Goal: Task Accomplishment & Management: Use online tool/utility

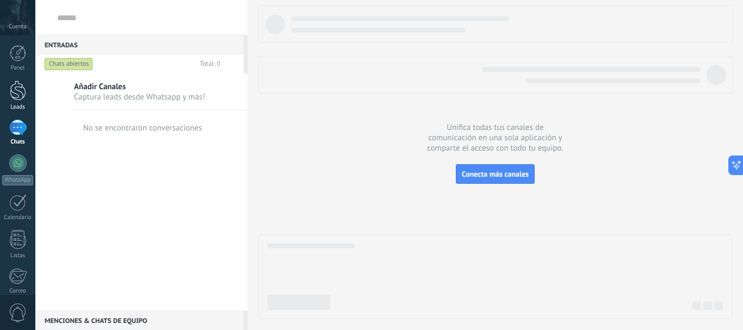
click at [21, 96] on div at bounding box center [18, 91] width 16 height 20
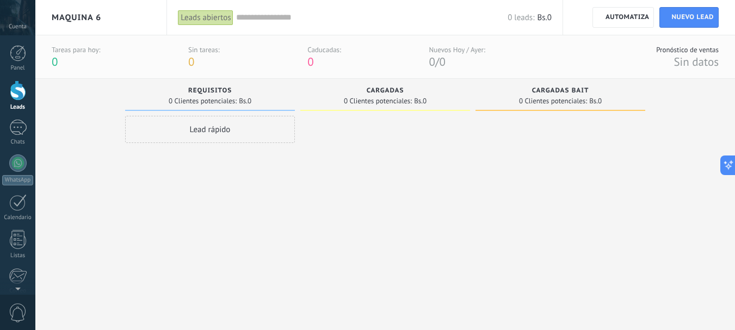
click at [102, 22] on div at bounding box center [109, 17] width 18 height 21
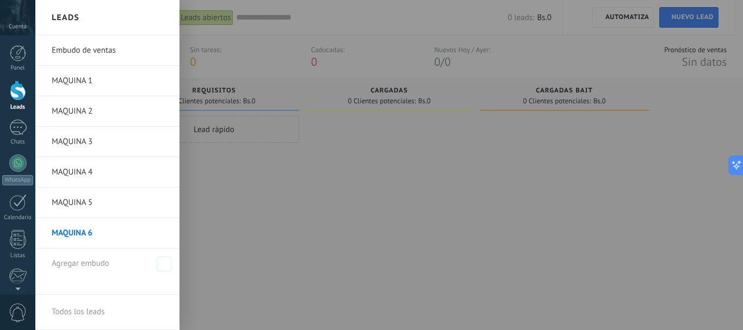
click at [74, 80] on link "MAQUINA 1" at bounding box center [110, 81] width 117 height 30
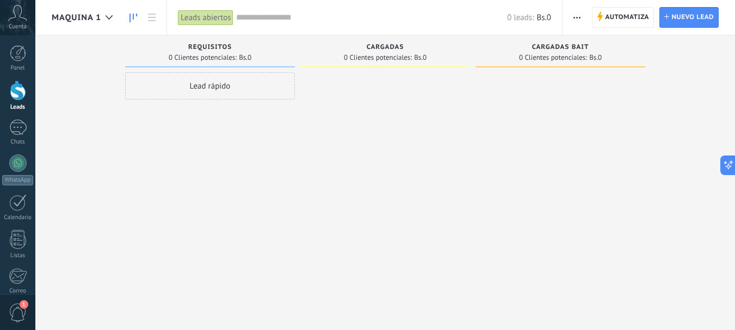
click at [577, 14] on span "button" at bounding box center [576, 17] width 7 height 21
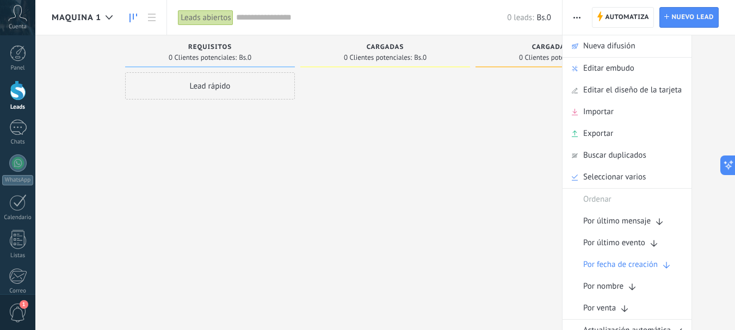
click at [505, 138] on div at bounding box center [560, 166] width 170 height 188
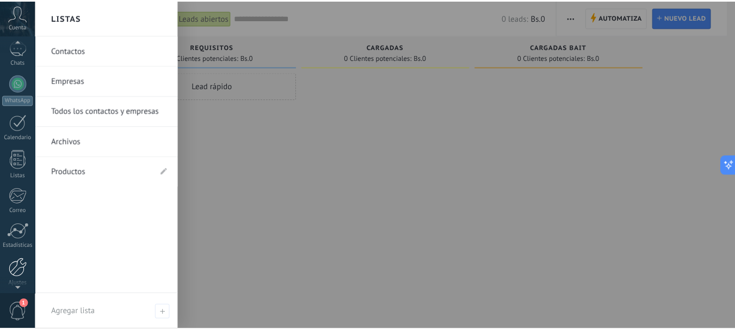
scroll to position [122, 0]
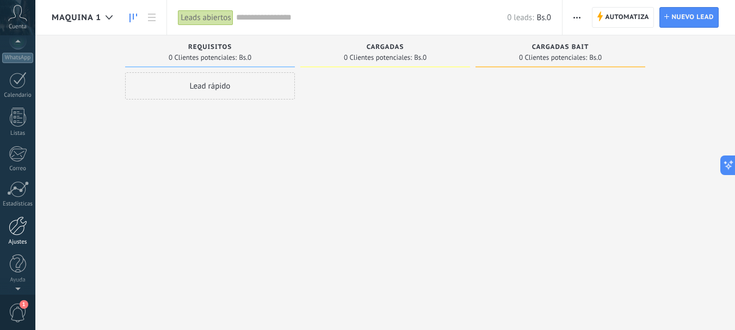
click at [17, 226] on div at bounding box center [18, 225] width 18 height 19
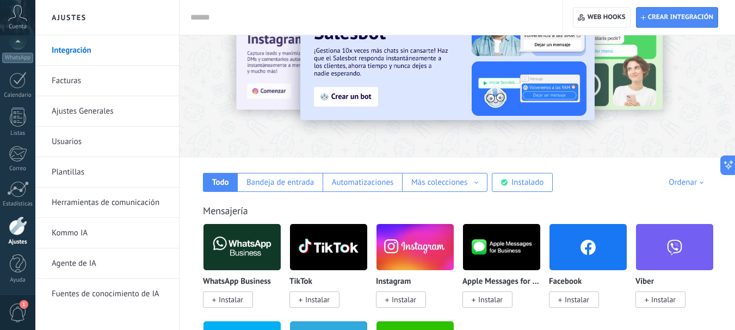
scroll to position [54, 0]
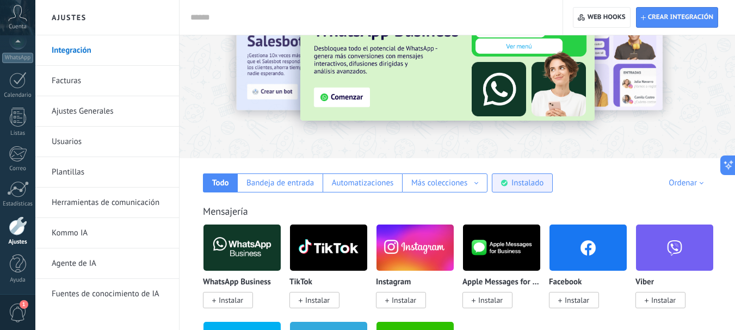
click at [529, 183] on div "Instalado" at bounding box center [527, 183] width 32 height 10
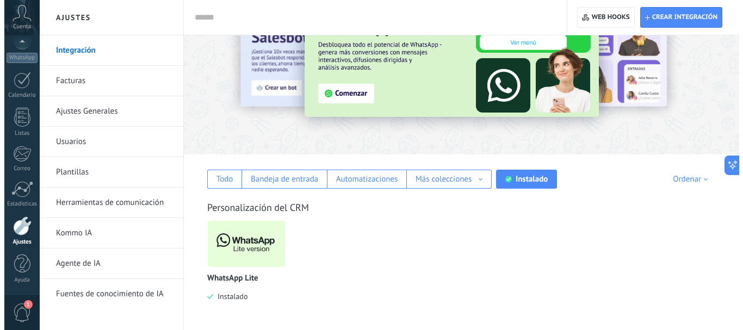
scroll to position [59, 0]
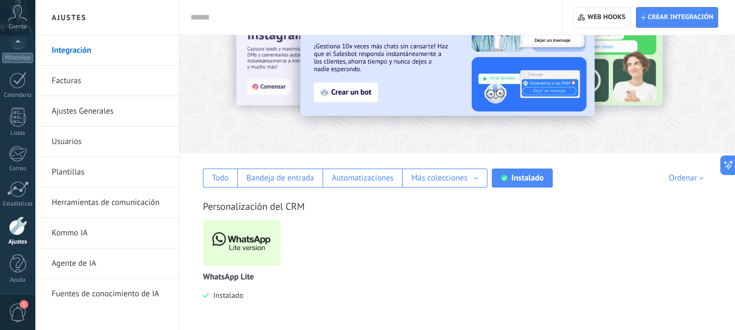
click at [255, 243] on img at bounding box center [241, 242] width 77 height 53
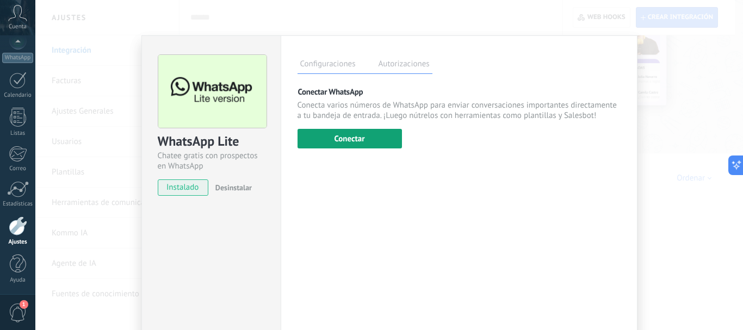
click at [375, 141] on button "Conectar" at bounding box center [350, 139] width 104 height 20
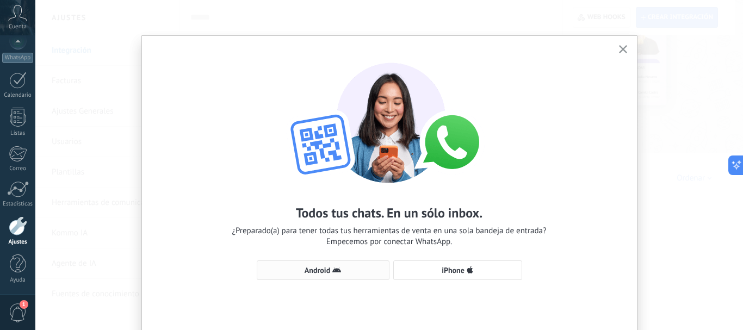
click at [345, 267] on span "Android" at bounding box center [323, 270] width 121 height 9
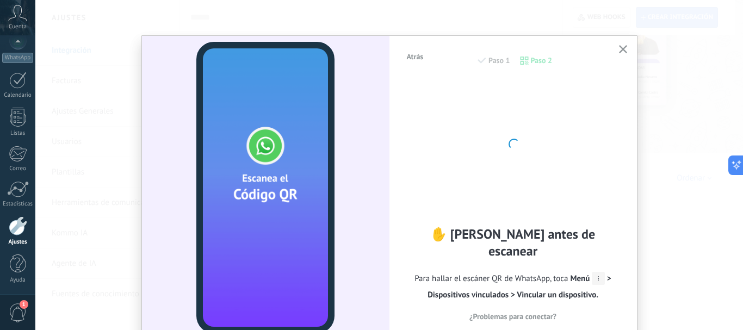
scroll to position [45, 0]
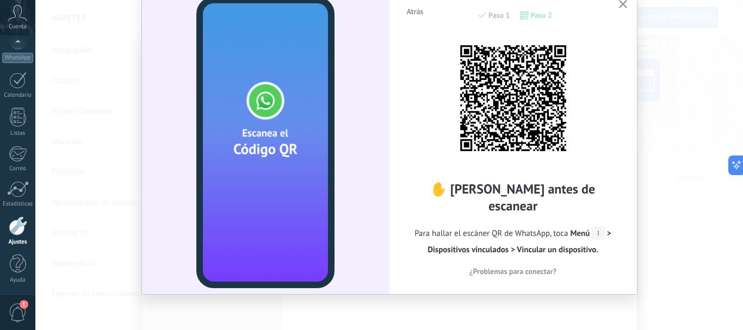
click at [622, 2] on icon "button" at bounding box center [623, 4] width 8 height 8
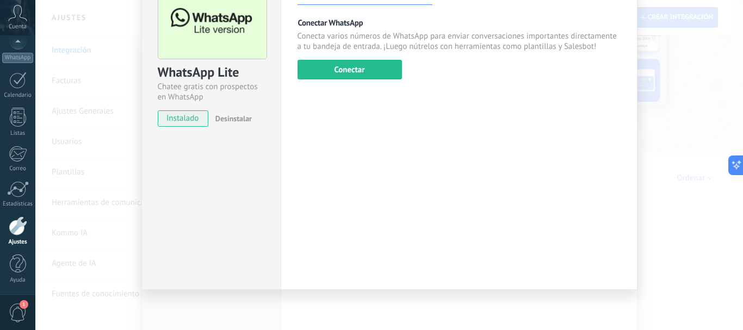
scroll to position [70, 0]
click at [638, 100] on div "WhatsApp Lite Chatee gratis con prospectos en WhatsApp instalado Desinstalar Co…" at bounding box center [389, 165] width 708 height 330
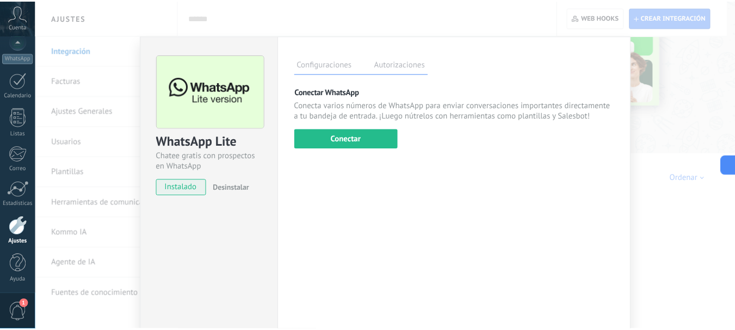
scroll to position [0, 0]
click at [108, 172] on div "WhatsApp Lite Chatee gratis con prospectos en WhatsApp instalado Desinstalar Co…" at bounding box center [389, 165] width 708 height 330
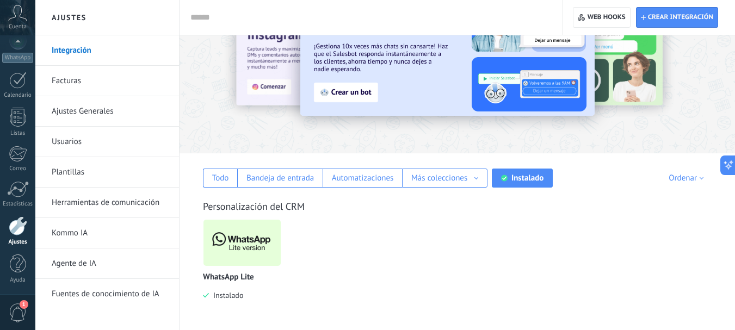
click at [103, 204] on link "Herramientas de comunicación" at bounding box center [110, 203] width 116 height 30
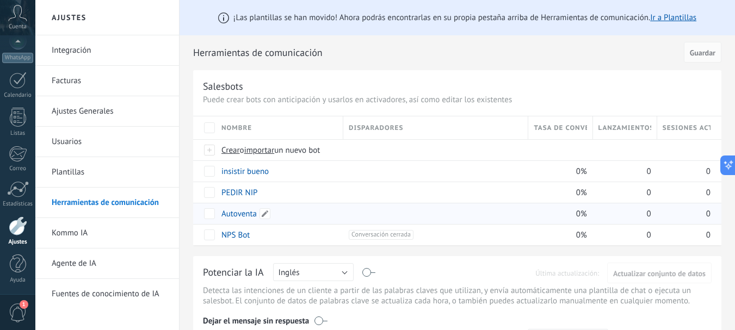
click at [250, 213] on link "Autoventa" at bounding box center [238, 214] width 35 height 10
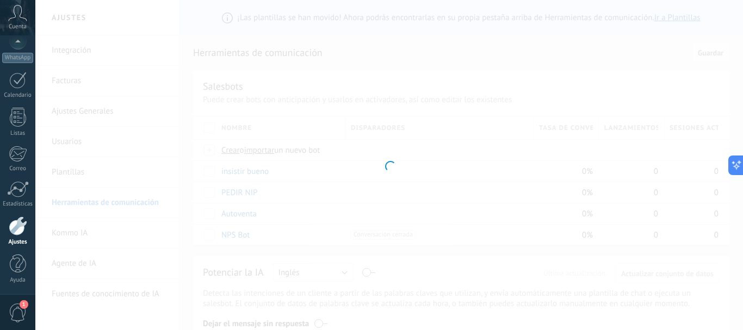
type input "*********"
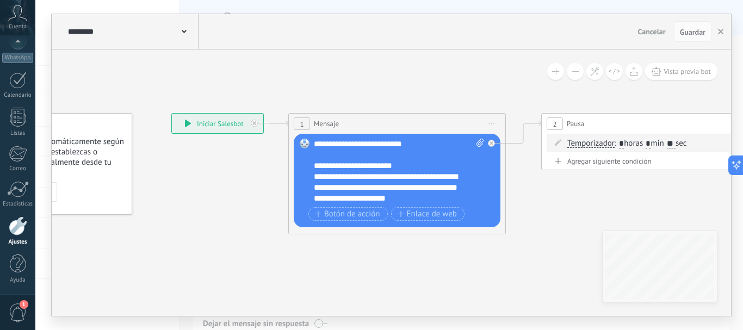
drag, startPoint x: 347, startPoint y: 194, endPoint x: 233, endPoint y: 179, distance: 114.7
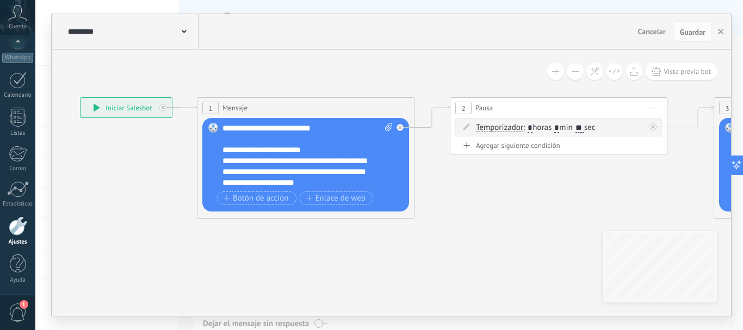
drag, startPoint x: 607, startPoint y: 230, endPoint x: 446, endPoint y: 167, distance: 172.2
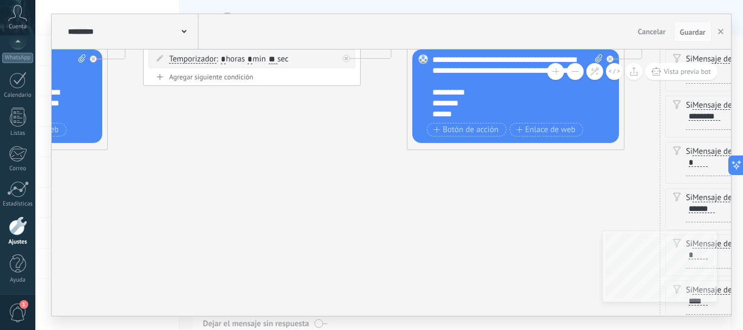
drag, startPoint x: 498, startPoint y: 244, endPoint x: 347, endPoint y: 134, distance: 187.2
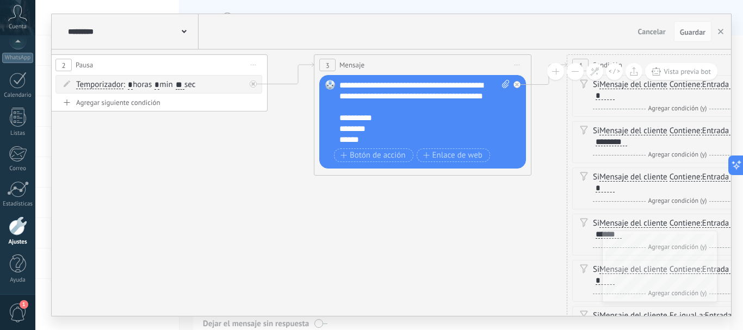
drag, startPoint x: 451, startPoint y: 195, endPoint x: 339, endPoint y: 245, distance: 123.4
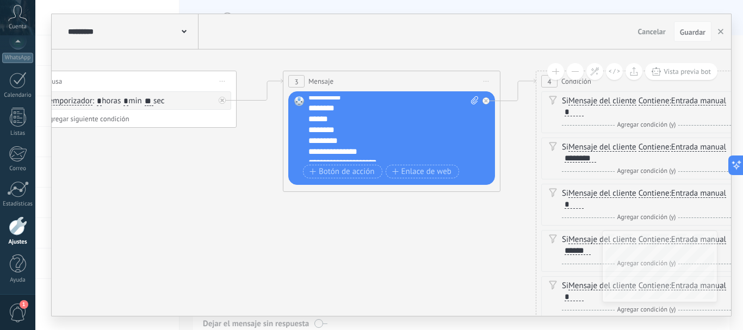
scroll to position [54, 0]
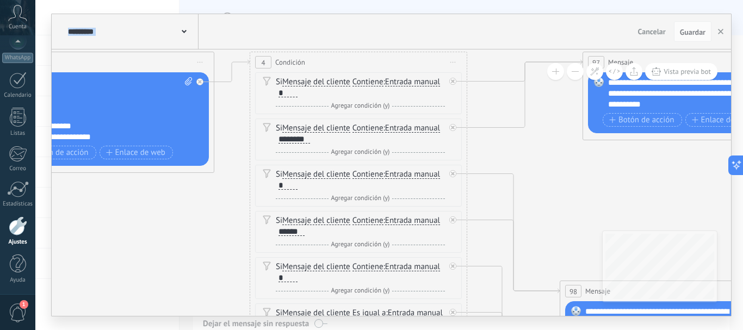
drag, startPoint x: 412, startPoint y: 258, endPoint x: 125, endPoint y: 238, distance: 287.9
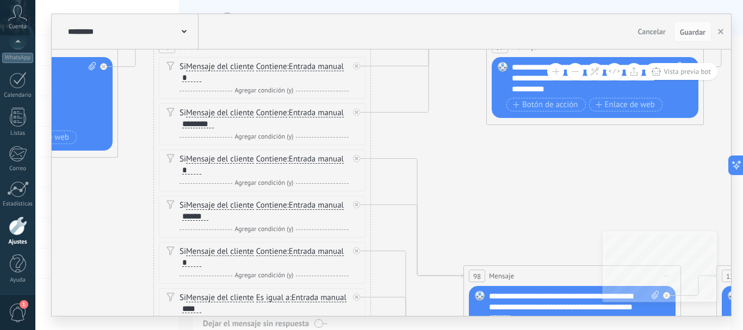
drag, startPoint x: 626, startPoint y: 209, endPoint x: 531, endPoint y: 194, distance: 96.4
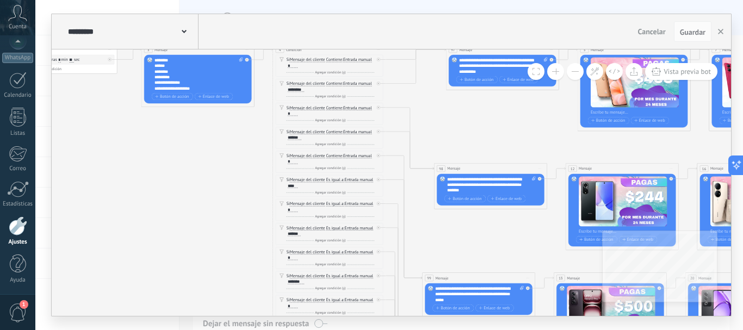
drag, startPoint x: 534, startPoint y: 199, endPoint x: 472, endPoint y: 129, distance: 93.2
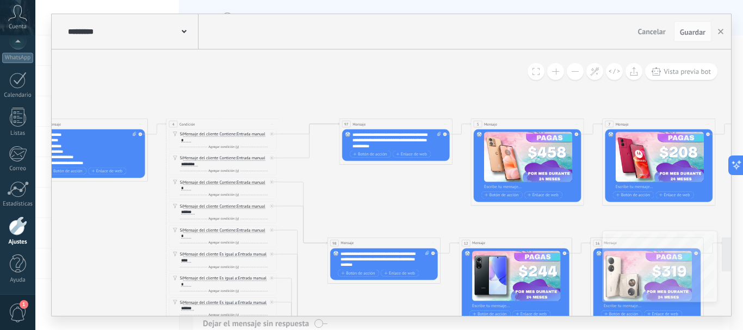
drag, startPoint x: 499, startPoint y: 134, endPoint x: 386, endPoint y: 219, distance: 142.2
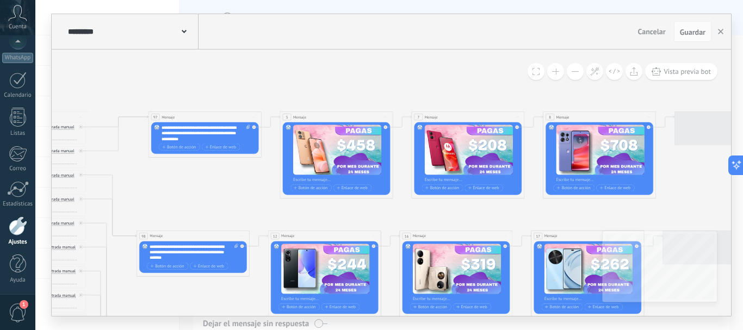
drag, startPoint x: 420, startPoint y: 213, endPoint x: 257, endPoint y: 195, distance: 164.2
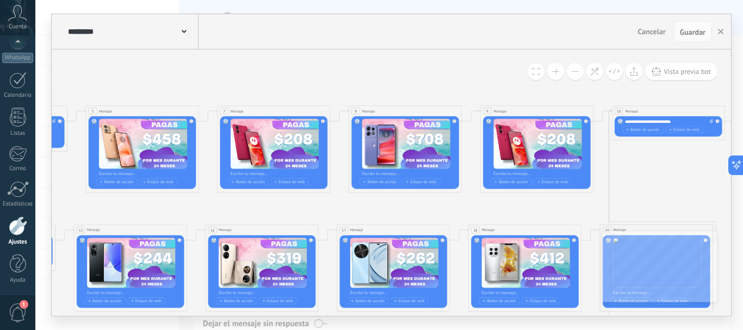
drag, startPoint x: 478, startPoint y: 221, endPoint x: 379, endPoint y: 200, distance: 101.4
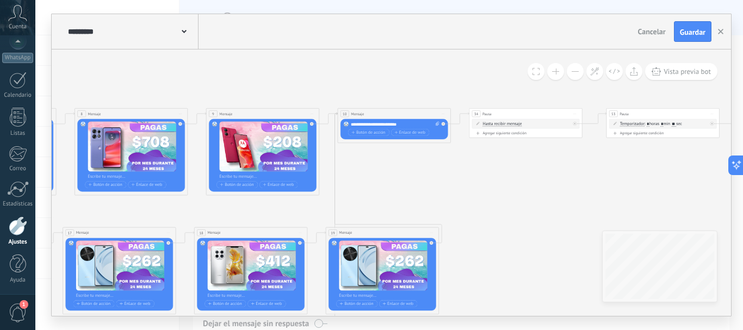
drag, startPoint x: 519, startPoint y: 203, endPoint x: 252, endPoint y: 208, distance: 267.7
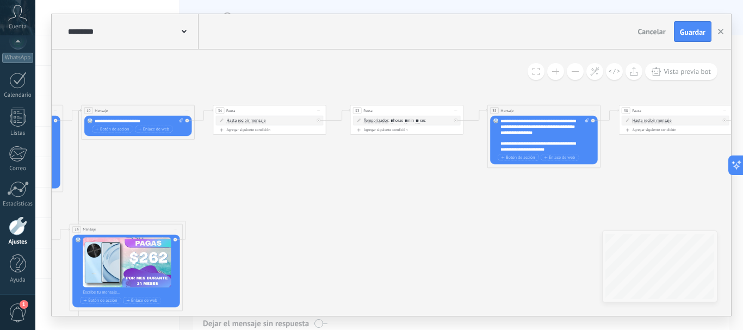
drag, startPoint x: 543, startPoint y: 217, endPoint x: 317, endPoint y: 213, distance: 226.3
click at [541, 119] on div "**********" at bounding box center [544, 135] width 89 height 34
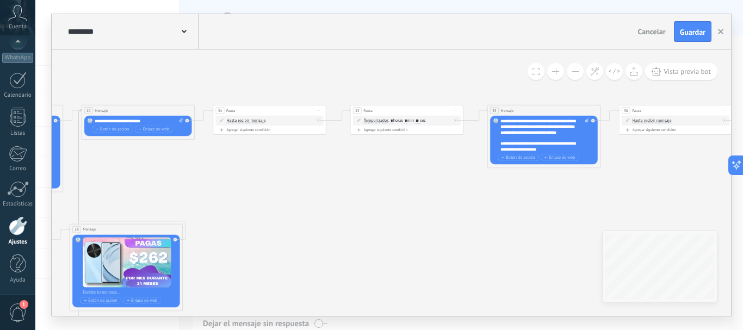
click at [544, 121] on div "**********" at bounding box center [544, 135] width 89 height 34
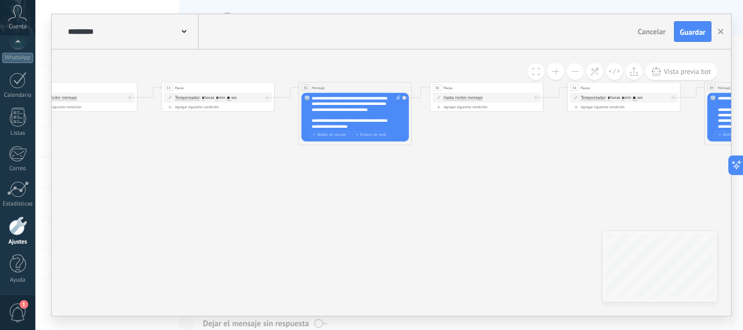
drag, startPoint x: 527, startPoint y: 219, endPoint x: 338, endPoint y: 196, distance: 190.1
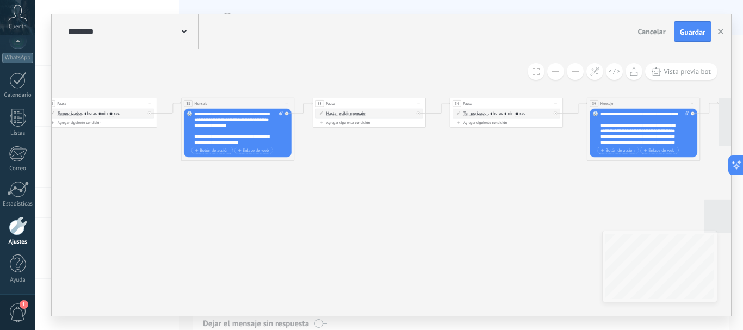
drag, startPoint x: 522, startPoint y: 184, endPoint x: 399, endPoint y: 201, distance: 124.1
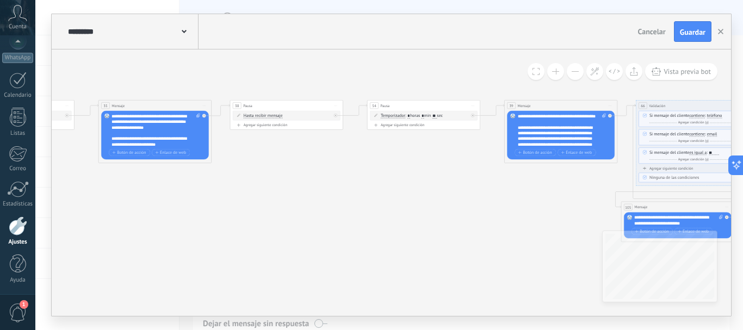
drag, startPoint x: 510, startPoint y: 205, endPoint x: 433, endPoint y: 206, distance: 77.3
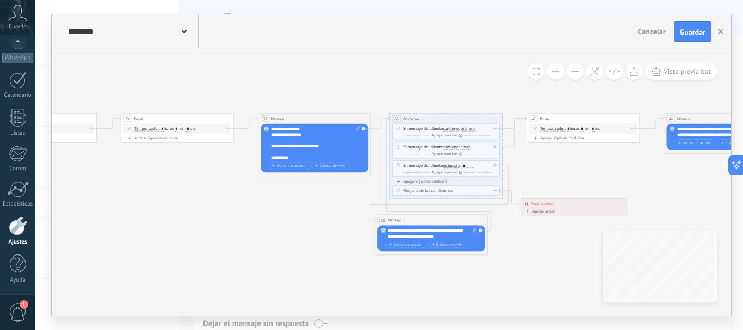
drag, startPoint x: 558, startPoint y: 209, endPoint x: 311, endPoint y: 222, distance: 246.8
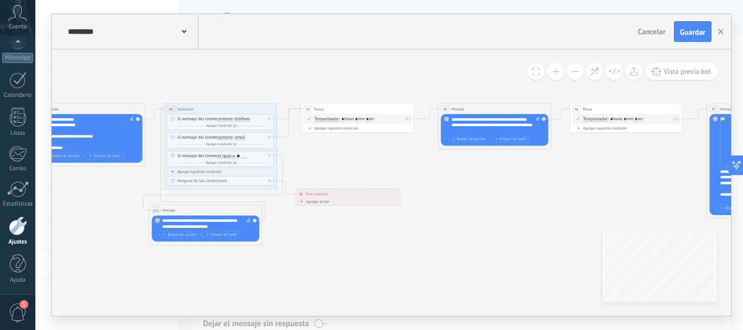
drag, startPoint x: 509, startPoint y: 262, endPoint x: 234, endPoint y: 252, distance: 274.9
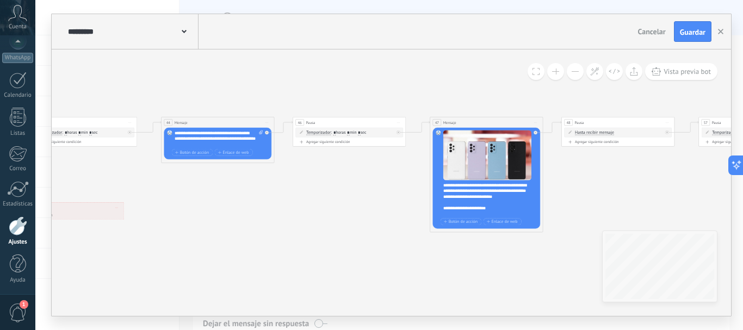
drag, startPoint x: 515, startPoint y: 227, endPoint x: 290, endPoint y: 239, distance: 224.4
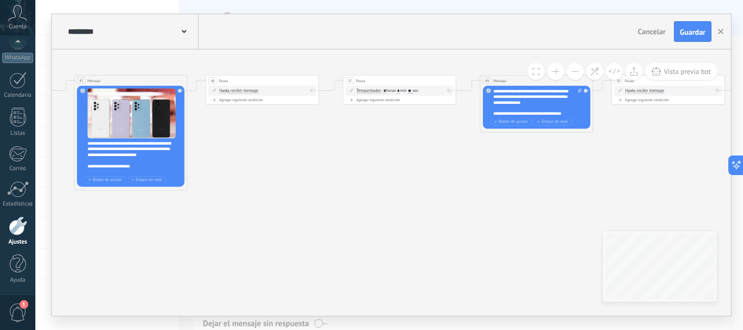
drag, startPoint x: 595, startPoint y: 198, endPoint x: 240, endPoint y: 157, distance: 356.5
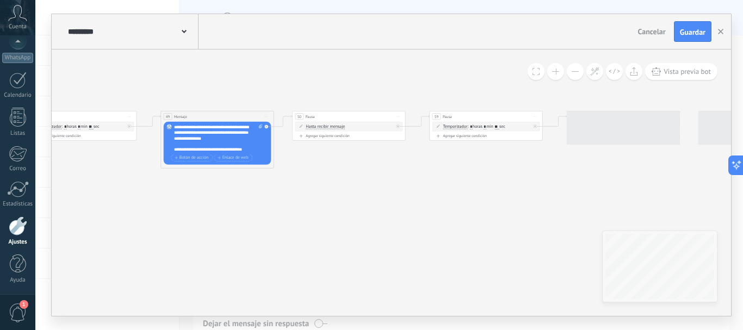
drag, startPoint x: 554, startPoint y: 180, endPoint x: 186, endPoint y: 202, distance: 368.4
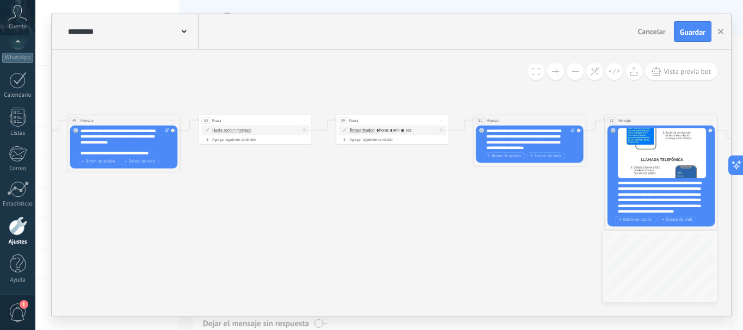
drag, startPoint x: 533, startPoint y: 191, endPoint x: 478, endPoint y: 209, distance: 57.1
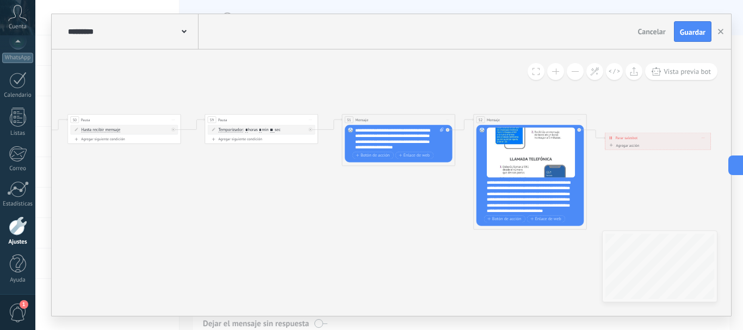
drag, startPoint x: 498, startPoint y: 251, endPoint x: 317, endPoint y: 251, distance: 181.1
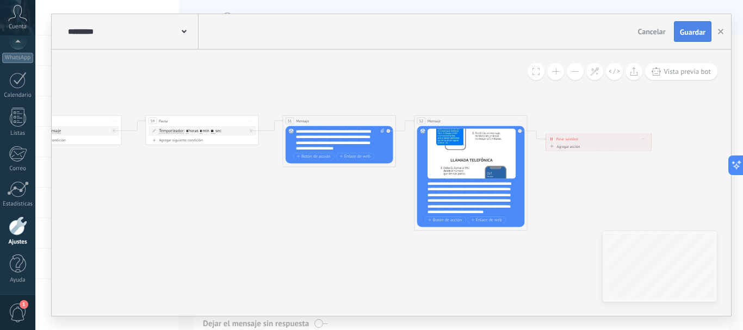
click at [677, 36] on button "Guardar" at bounding box center [693, 31] width 38 height 21
click at [722, 34] on use "button" at bounding box center [720, 31] width 5 height 5
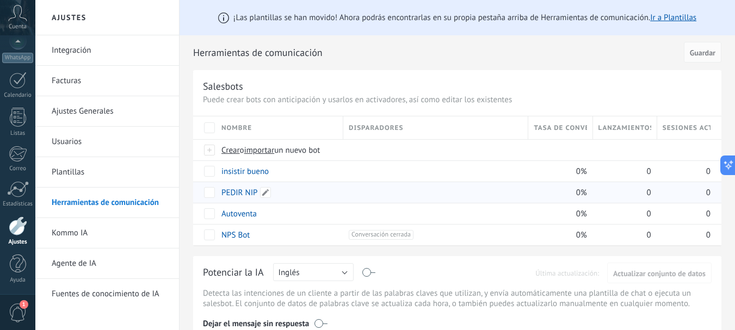
click at [246, 191] on link "PEDIR NIP" at bounding box center [239, 193] width 36 height 10
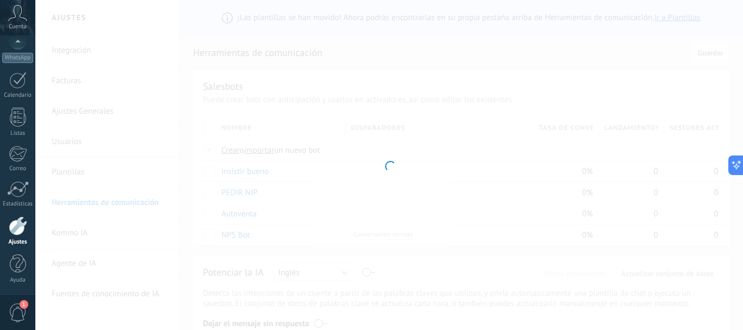
type input "*********"
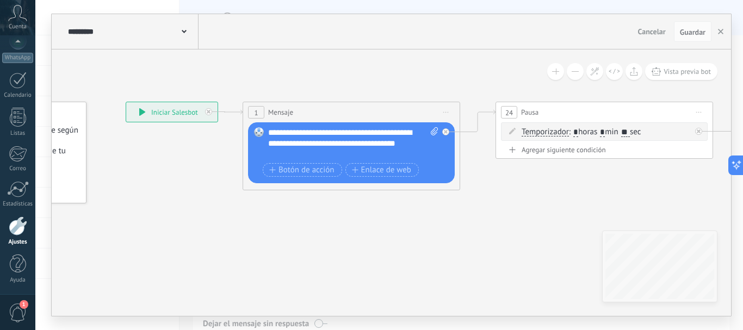
drag, startPoint x: 378, startPoint y: 258, endPoint x: 126, endPoint y: 228, distance: 253.1
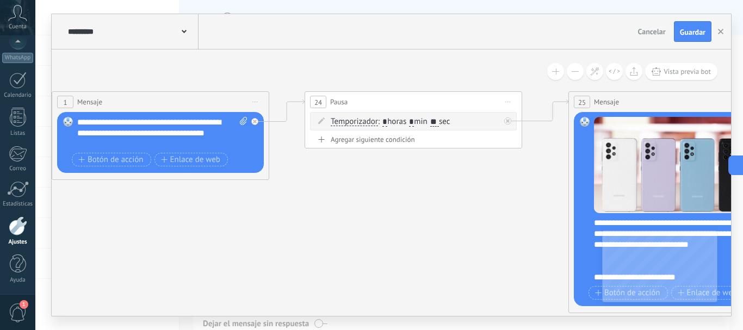
drag, startPoint x: 555, startPoint y: 230, endPoint x: 458, endPoint y: 219, distance: 97.5
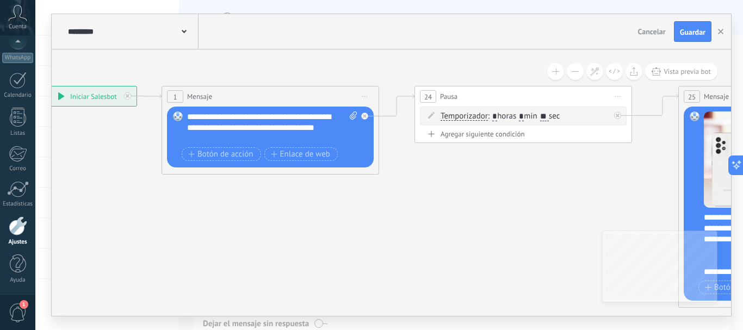
drag, startPoint x: 220, startPoint y: 256, endPoint x: 330, endPoint y: 251, distance: 110.0
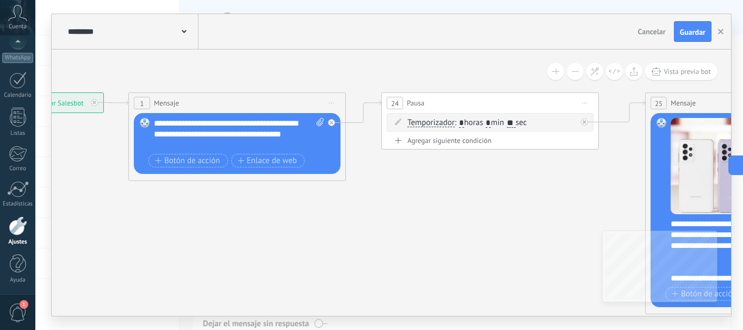
drag, startPoint x: 486, startPoint y: 218, endPoint x: 453, endPoint y: 225, distance: 33.8
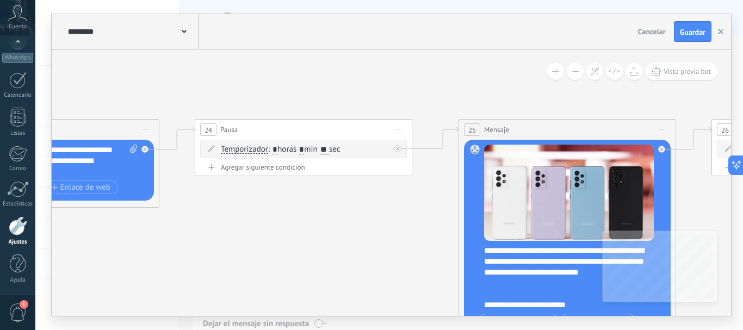
drag, startPoint x: 478, startPoint y: 214, endPoint x: 292, endPoint y: 240, distance: 188.5
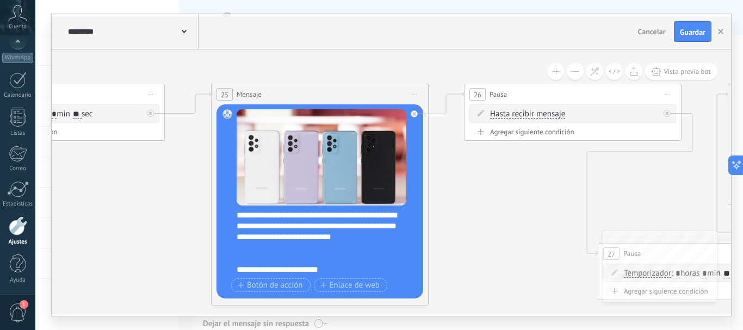
drag, startPoint x: 363, startPoint y: 244, endPoint x: 108, endPoint y: 208, distance: 257.1
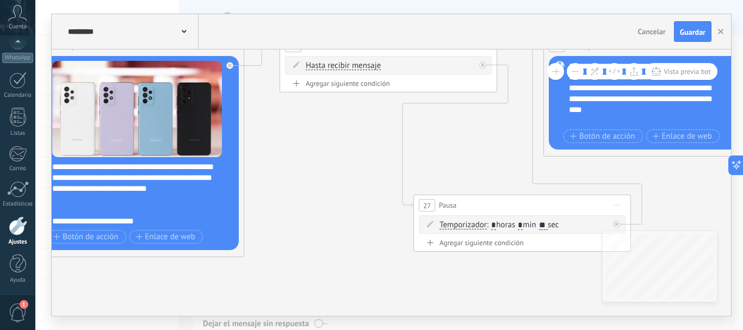
drag, startPoint x: 519, startPoint y: 203, endPoint x: 212, endPoint y: 141, distance: 313.4
click at [247, 141] on icon at bounding box center [581, 146] width 2921 height 766
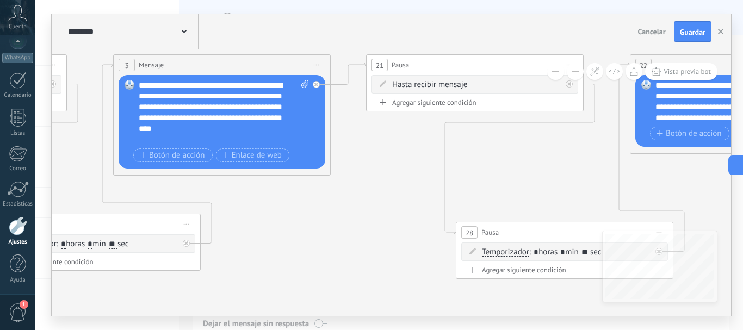
drag, startPoint x: 627, startPoint y: 180, endPoint x: 166, endPoint y: 217, distance: 462.3
click at [211, 236] on icon at bounding box center [151, 166] width 2921 height 769
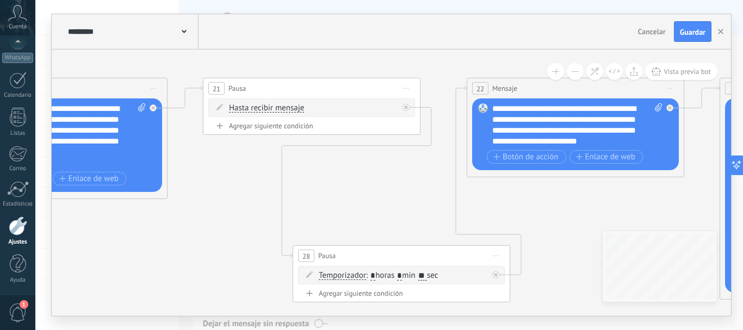
drag, startPoint x: 474, startPoint y: 189, endPoint x: 146, endPoint y: 180, distance: 328.2
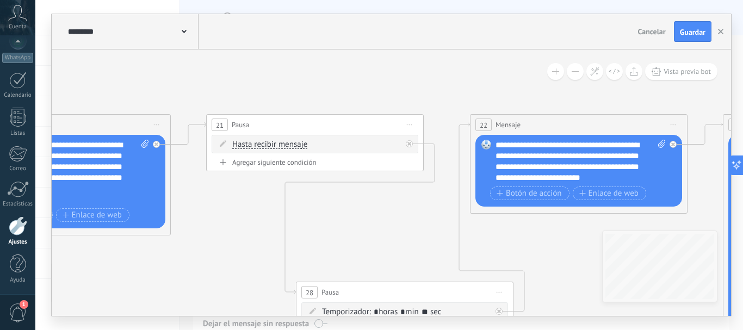
drag, startPoint x: 311, startPoint y: 208, endPoint x: 742, endPoint y: 292, distance: 438.9
click at [734, 292] on div "**********" at bounding box center [389, 165] width 708 height 330
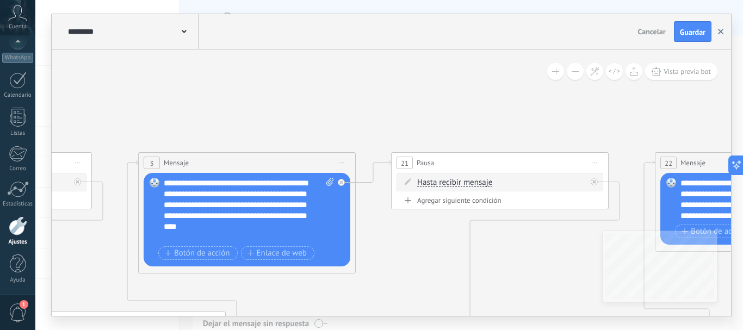
click at [722, 32] on icon "button" at bounding box center [720, 31] width 5 height 5
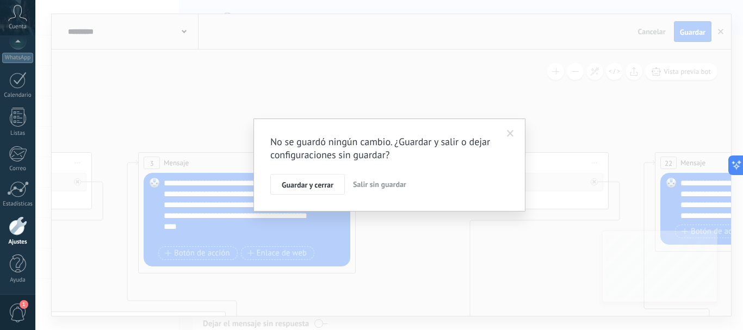
click at [515, 134] on span at bounding box center [511, 134] width 18 height 18
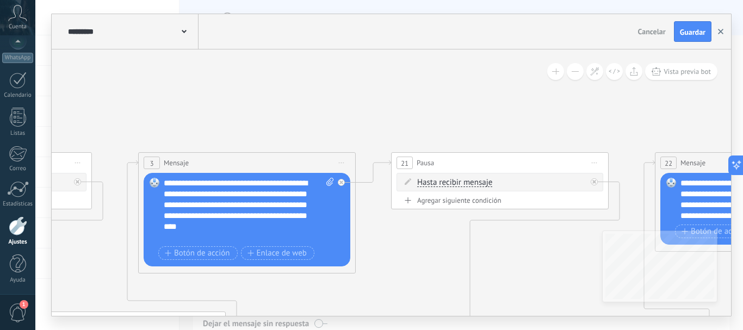
click at [719, 32] on icon "button" at bounding box center [720, 31] width 5 height 5
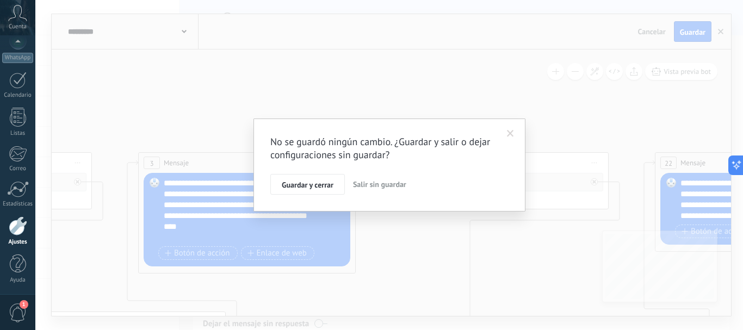
click at [373, 188] on span "Salir sin guardar" at bounding box center [379, 185] width 53 height 10
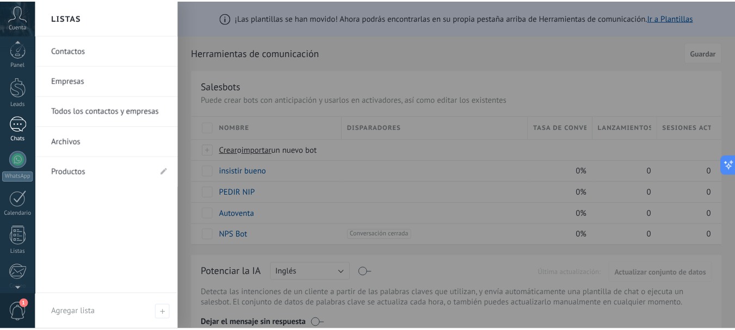
scroll to position [0, 0]
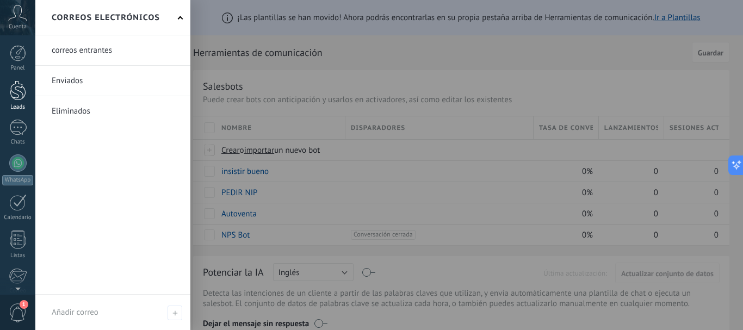
click at [22, 97] on div at bounding box center [18, 91] width 16 height 20
